Goal: Information Seeking & Learning: Learn about a topic

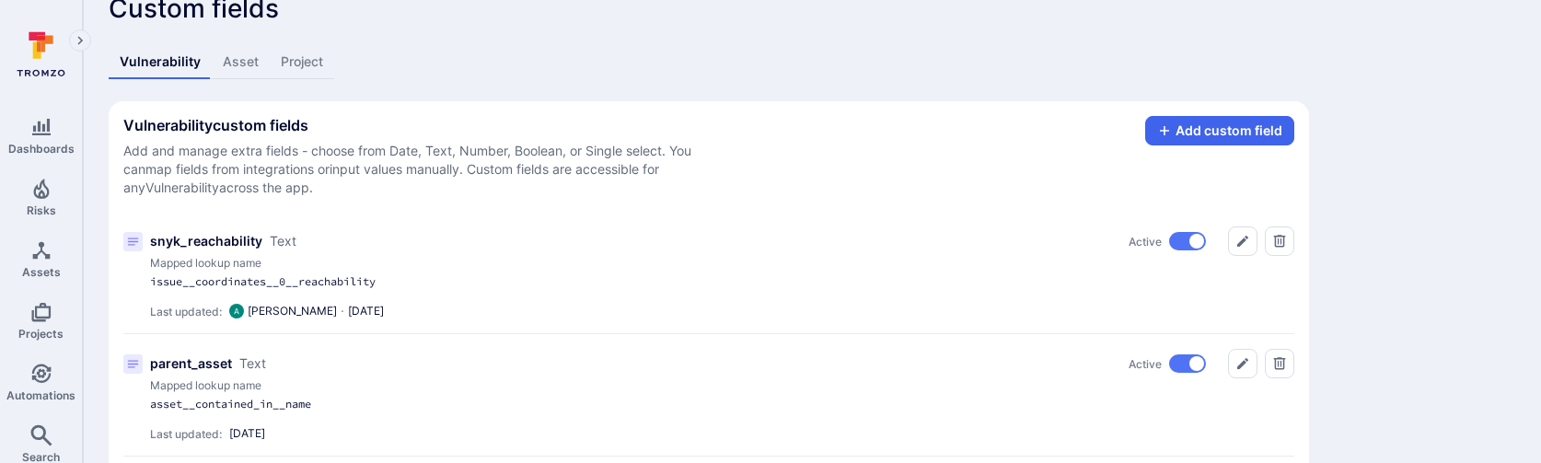
scroll to position [42, 0]
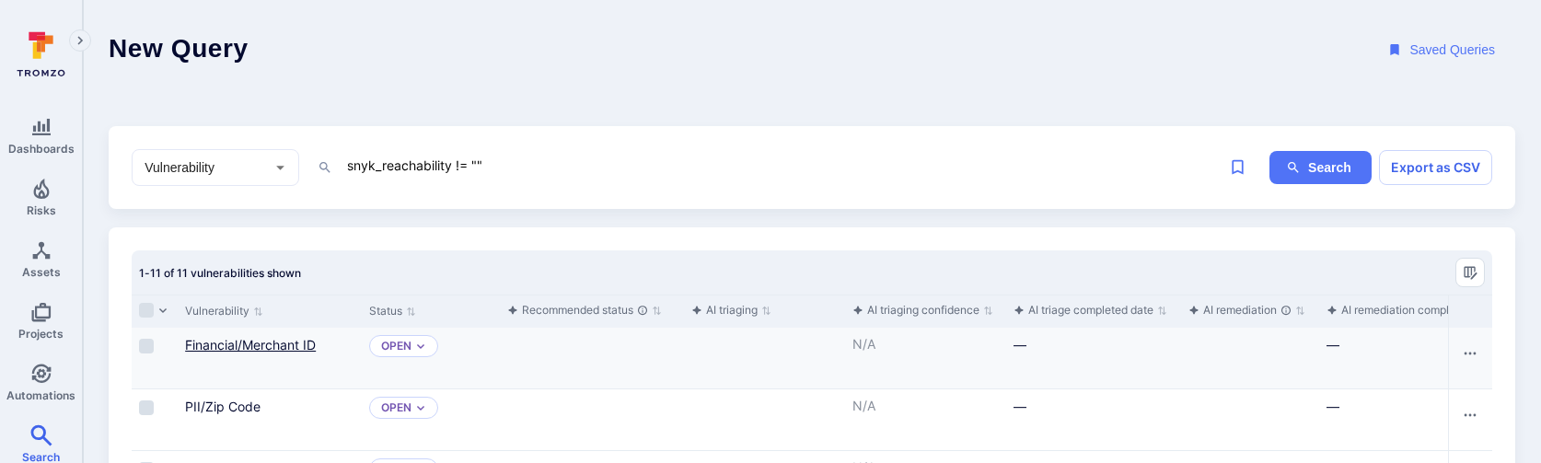
click at [244, 348] on link "Financial/Merchant ID" at bounding box center [250, 345] width 131 height 16
click at [575, 168] on textarea "snyk_reachability != """ at bounding box center [782, 165] width 875 height 23
click at [231, 403] on link "PII/Zip Code" at bounding box center [222, 407] width 75 height 16
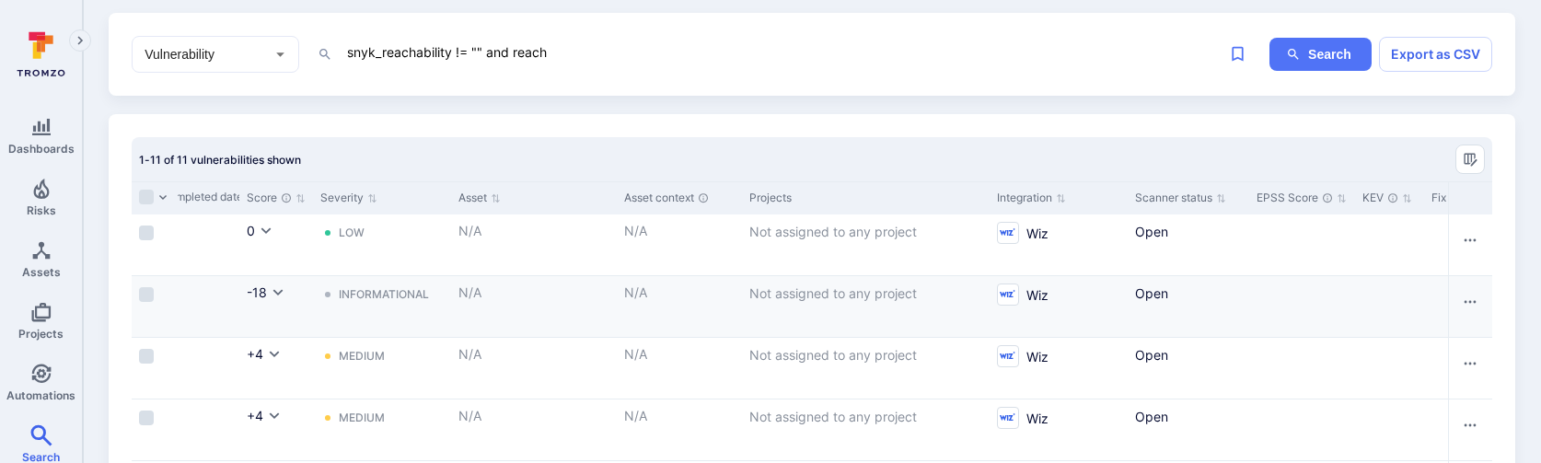
scroll to position [0, 1301]
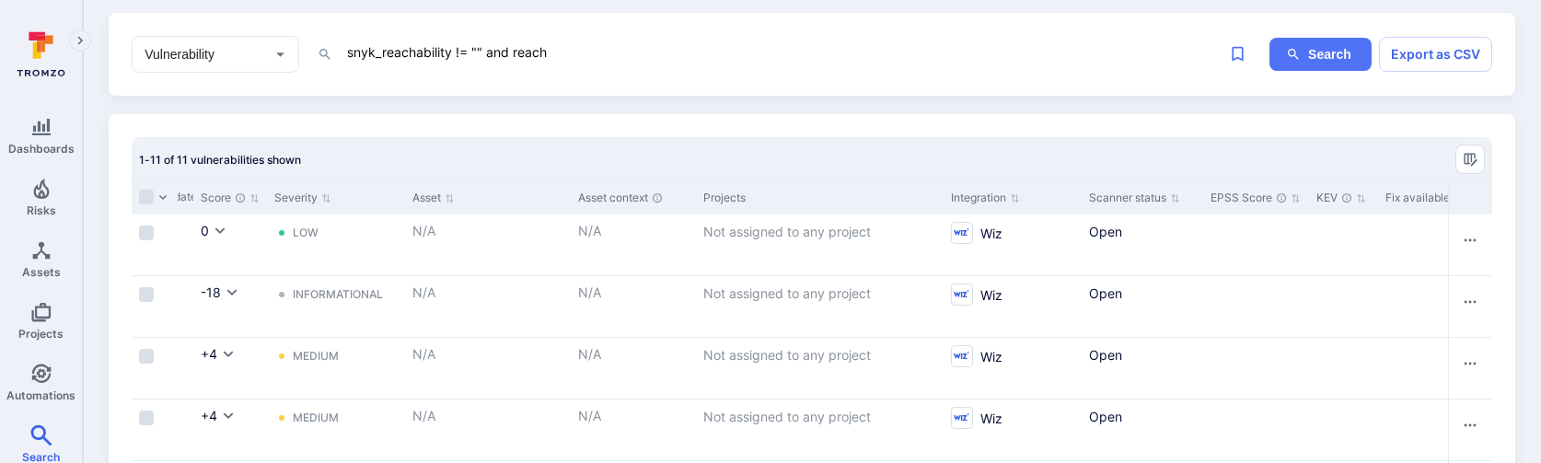
drag, startPoint x: 580, startPoint y: 51, endPoint x: 240, endPoint y: 44, distance: 339.7
click at [240, 44] on div "Vulnerability ​ snyk_reachability != "" and reach x" at bounding box center [676, 54] width 1088 height 37
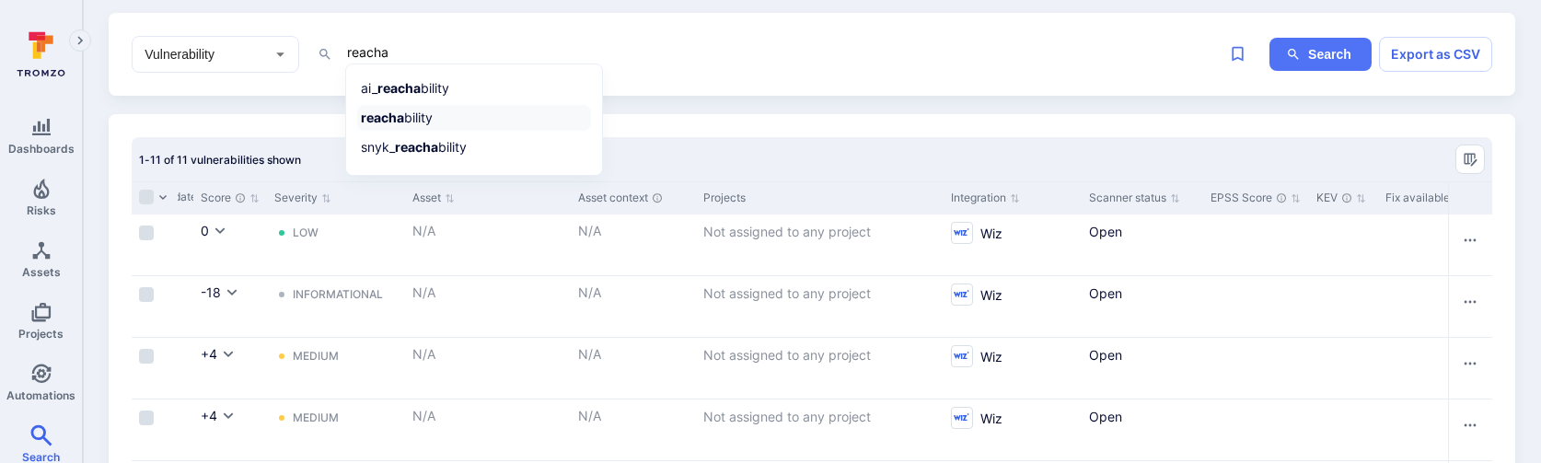
click at [390, 118] on b "reacha" at bounding box center [382, 118] width 43 height 16
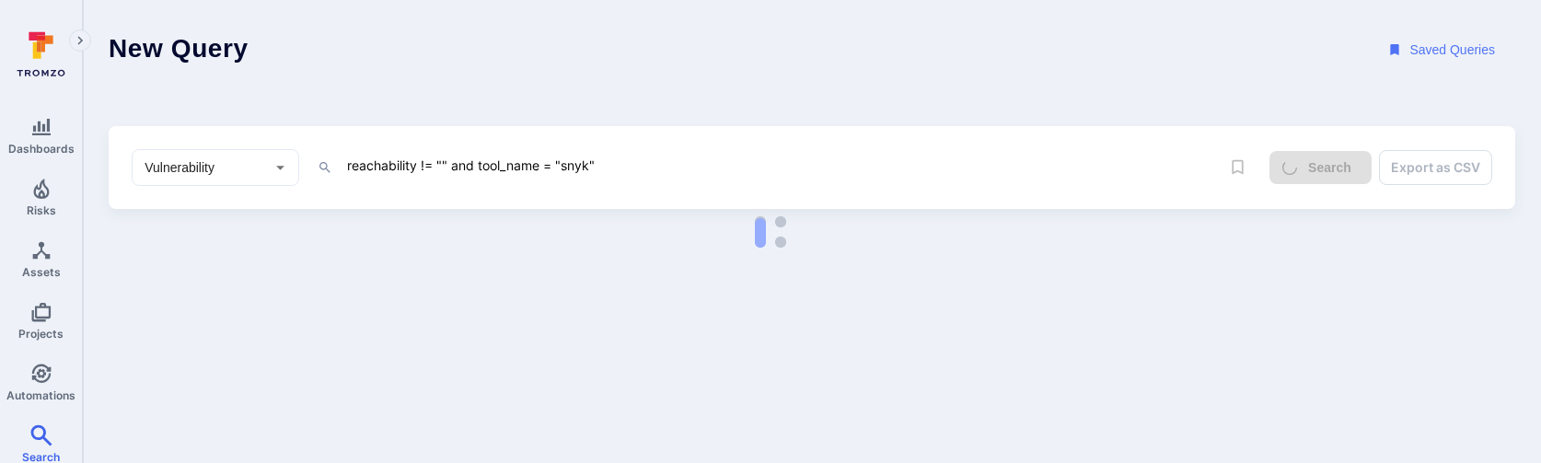
type textarea "reachability != "" and tool_name = "snyk""
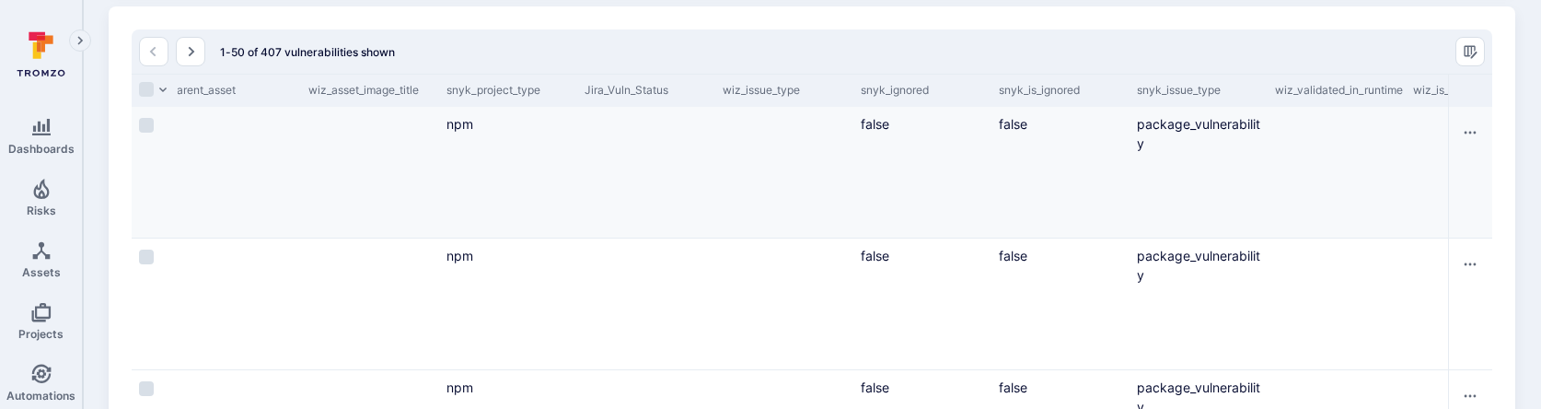
scroll to position [53, 0]
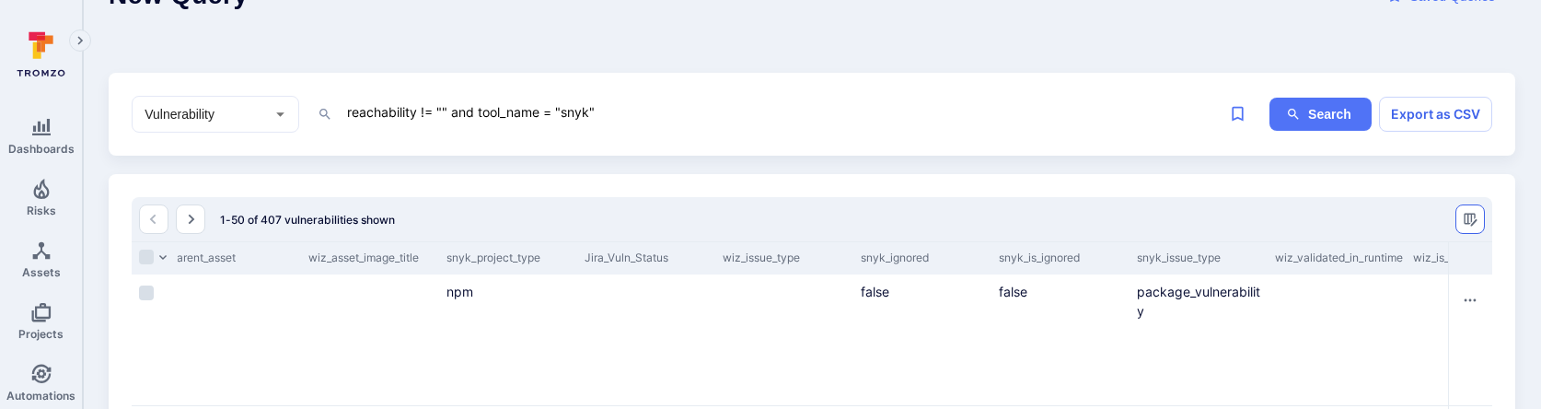
click at [1461, 211] on button "Manage columns" at bounding box center [1469, 218] width 29 height 29
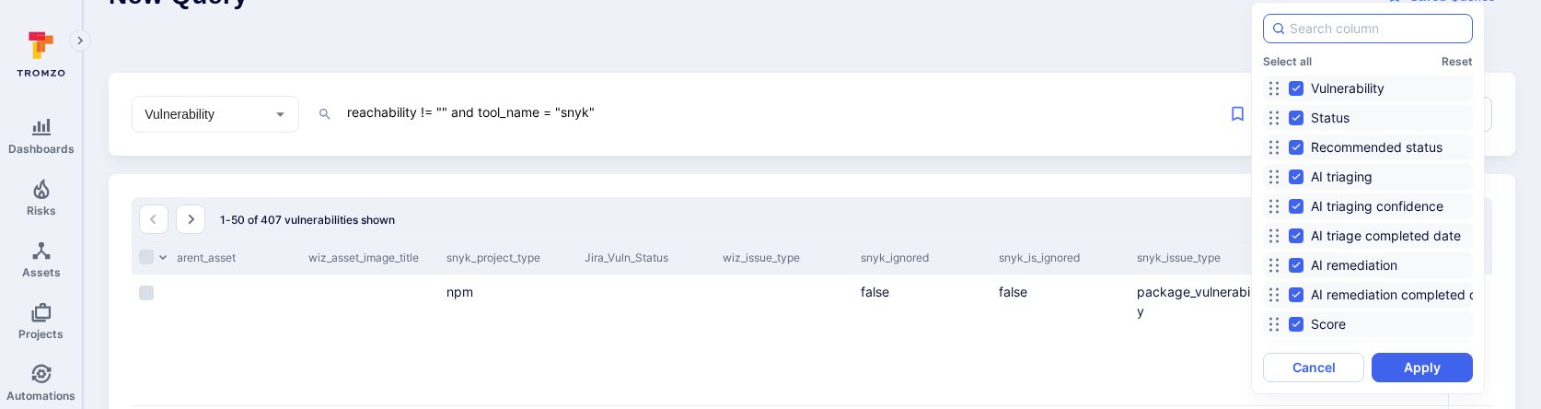
click at [1390, 25] on input at bounding box center [1377, 28] width 175 height 18
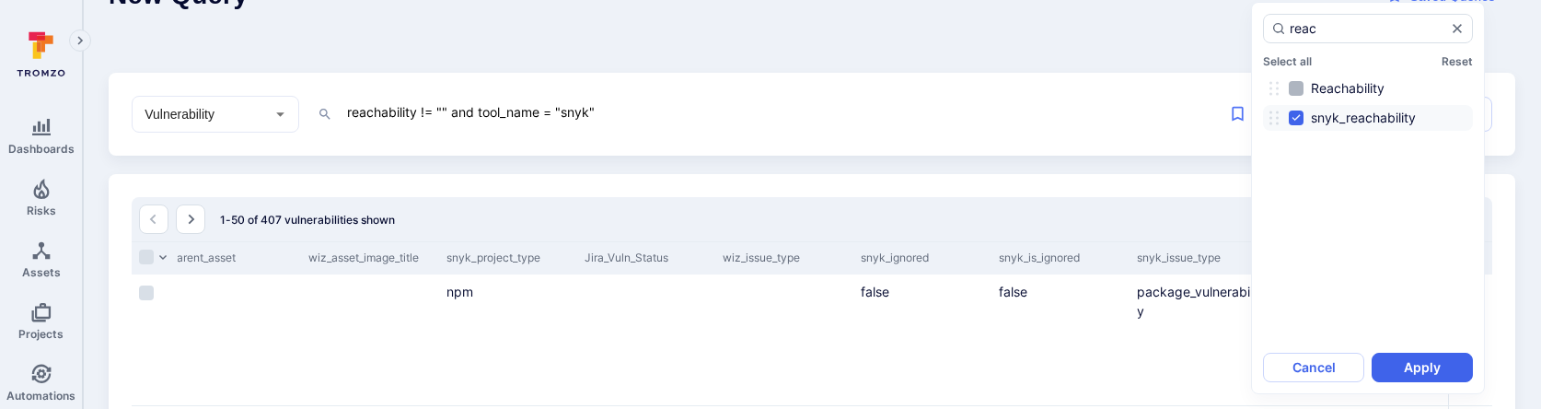
type input "reac"
click at [1358, 92] on span "Reachability" at bounding box center [1348, 88] width 74 height 18
click at [1303, 92] on input "Reachability" at bounding box center [1296, 88] width 15 height 15
checkbox input "true"
click at [1389, 364] on button "Apply" at bounding box center [1422, 367] width 101 height 29
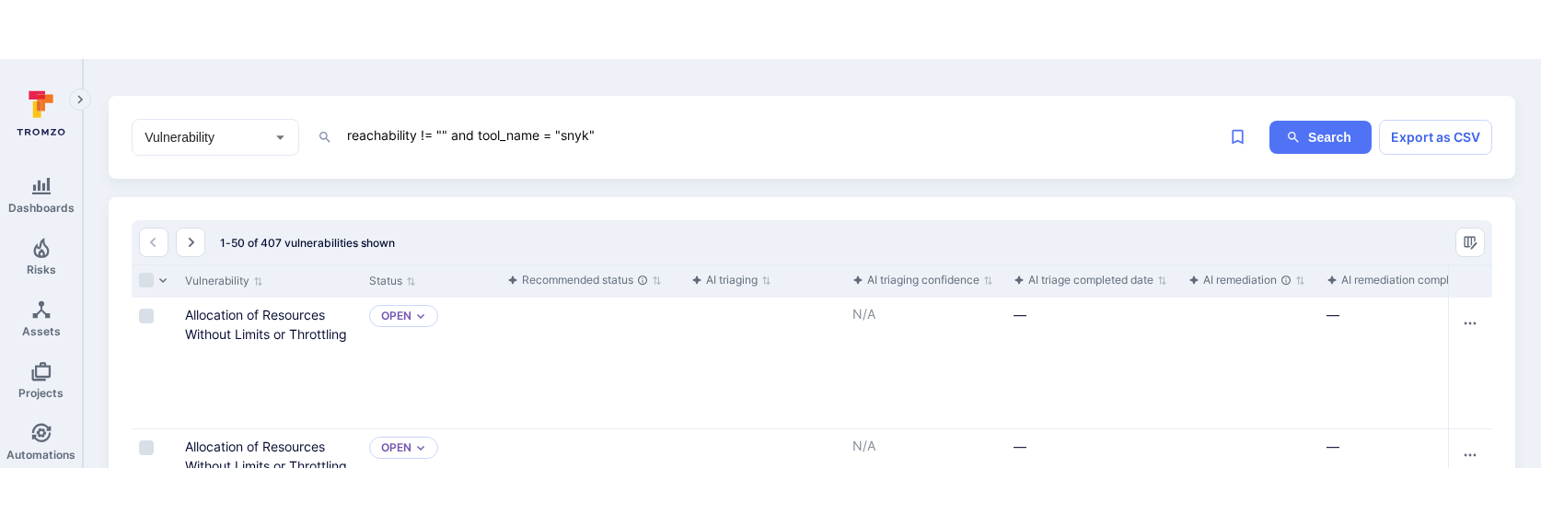
scroll to position [0, 0]
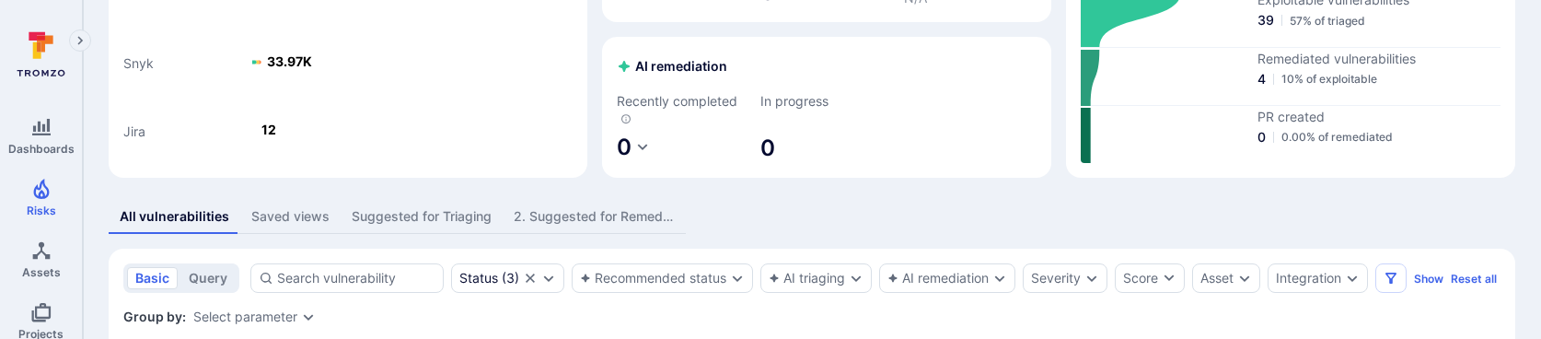
scroll to position [199, 0]
